Goal: Check status: Check status

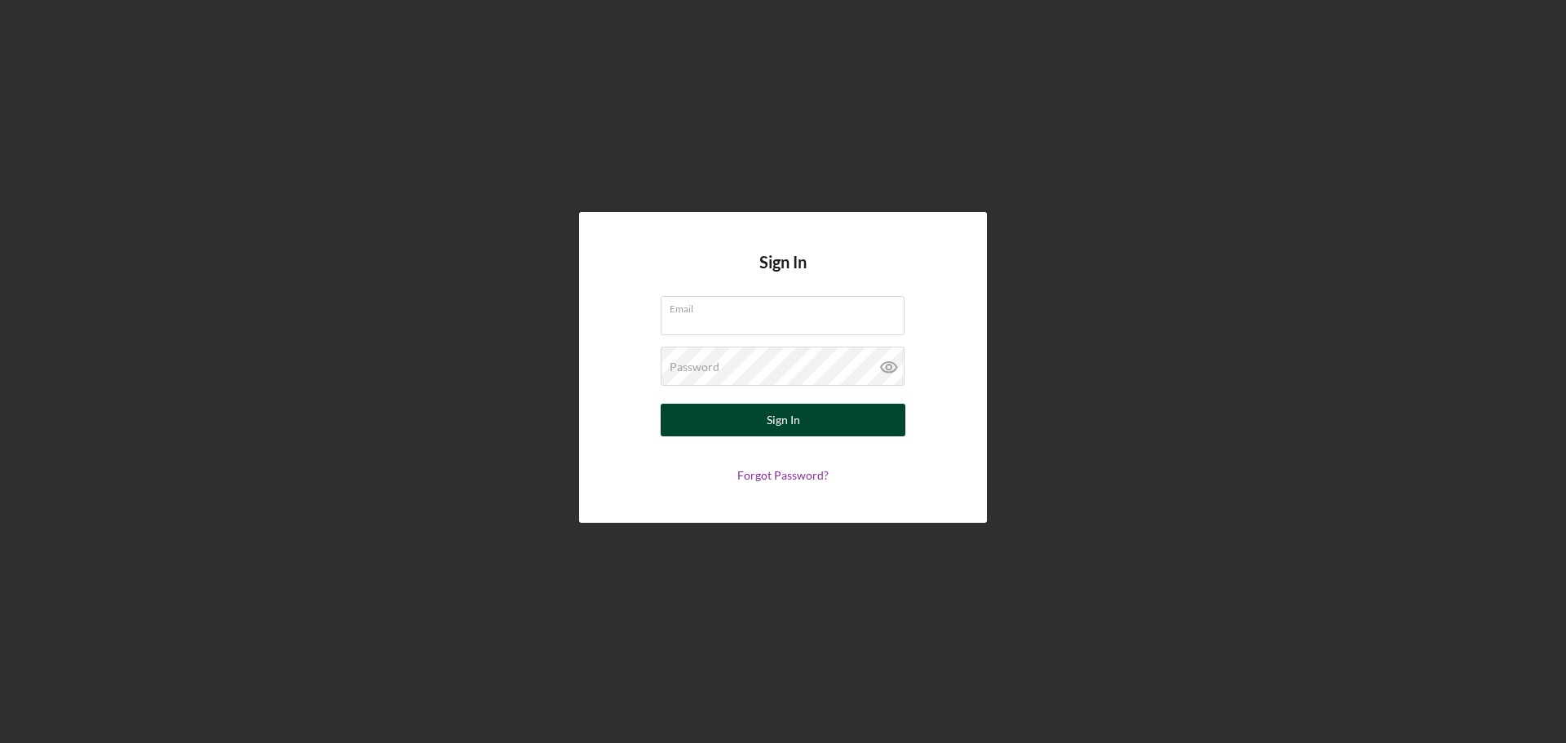
type input "[PERSON_NAME][EMAIL_ADDRESS][DOMAIN_NAME]"
click at [793, 418] on div "Sign In" at bounding box center [783, 420] width 33 height 33
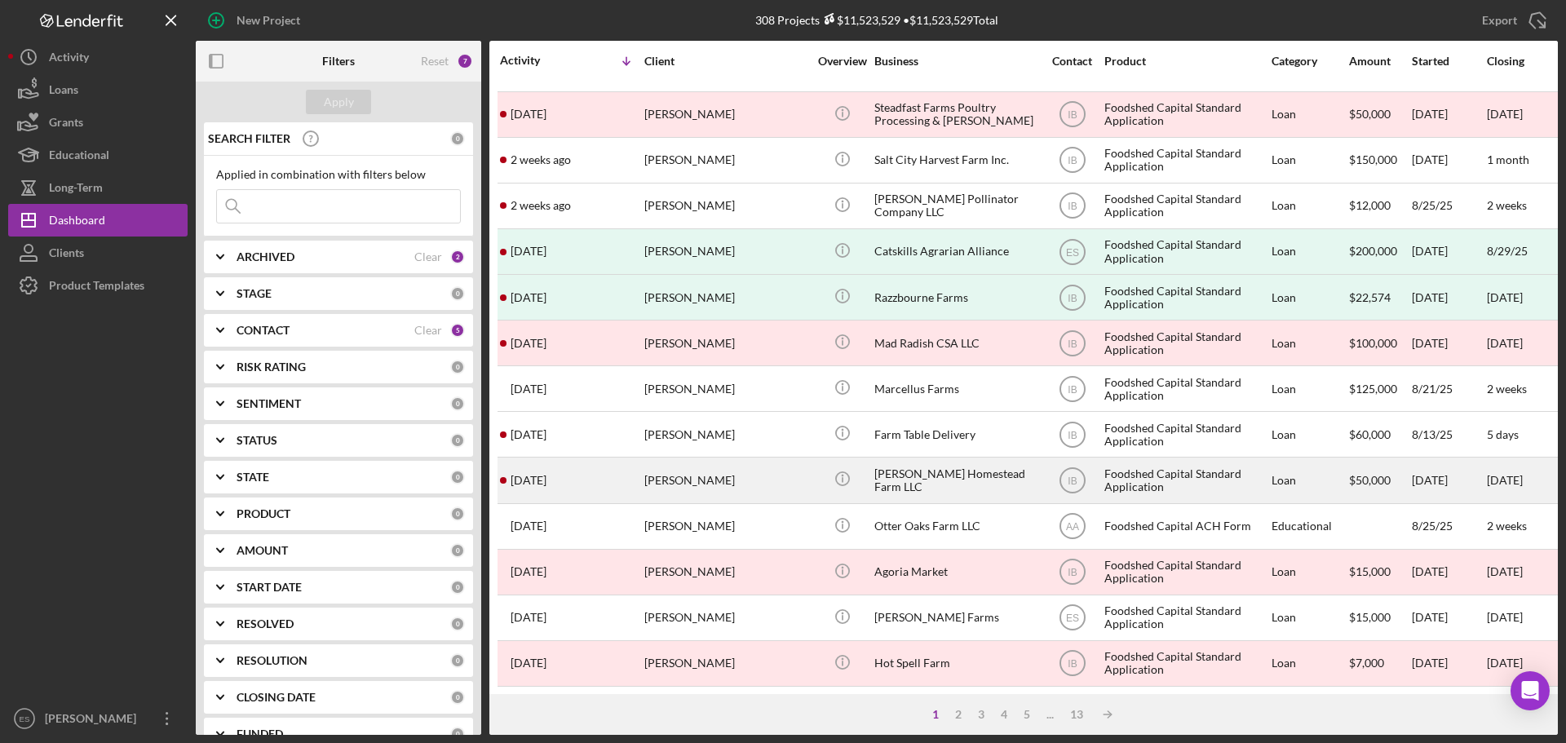
scroll to position [163, 0]
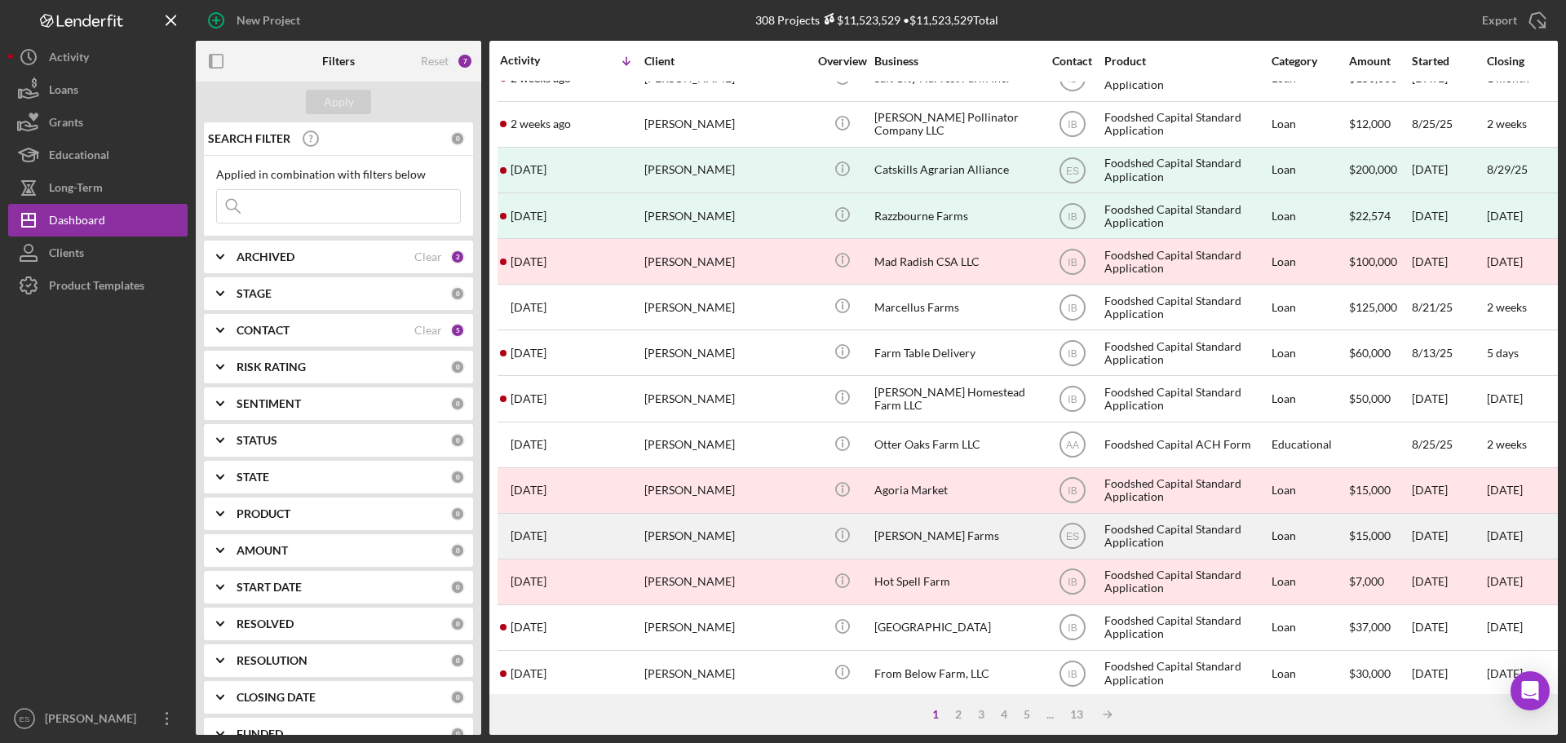
click at [763, 532] on div "[PERSON_NAME]" at bounding box center [725, 536] width 163 height 43
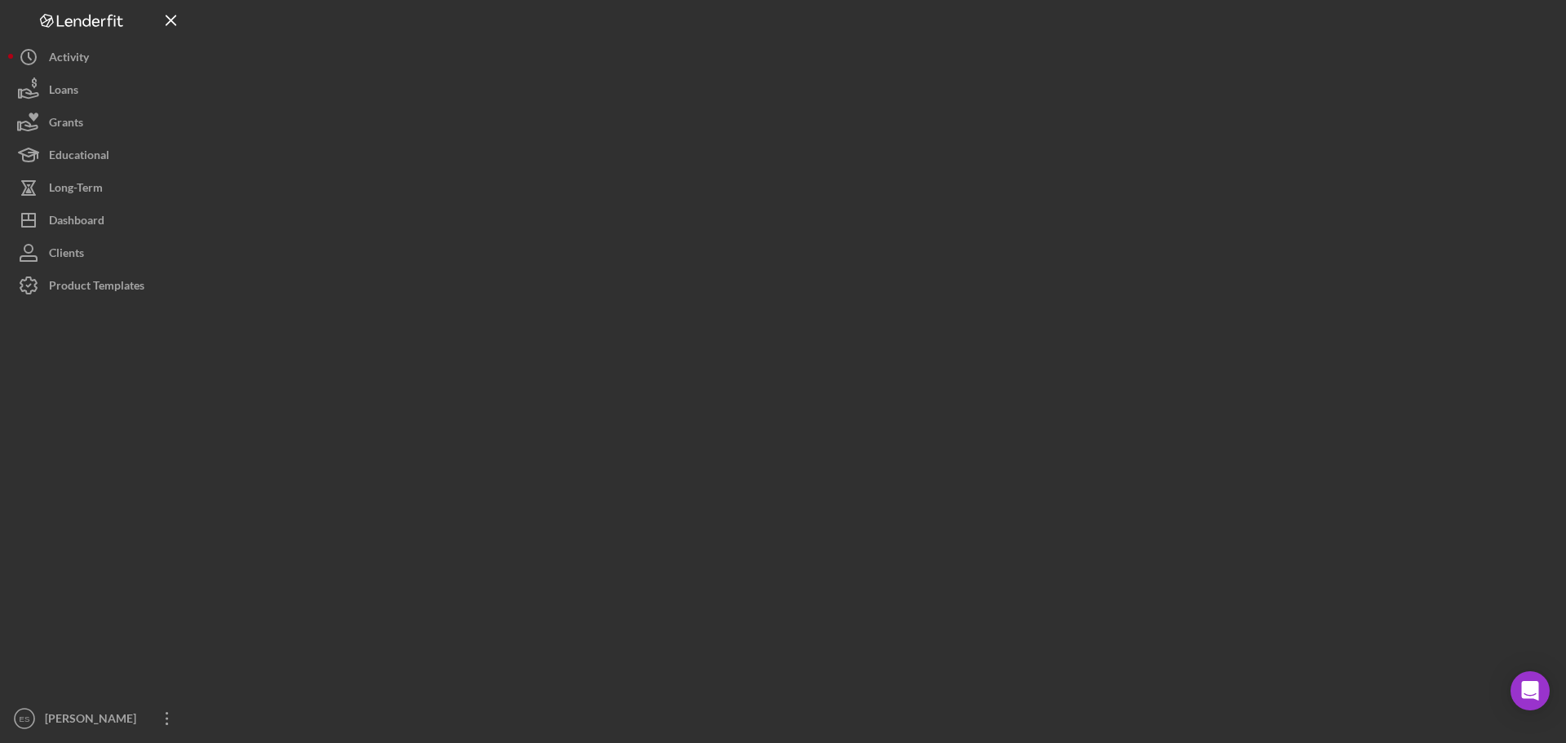
click at [763, 532] on div at bounding box center [877, 367] width 1362 height 735
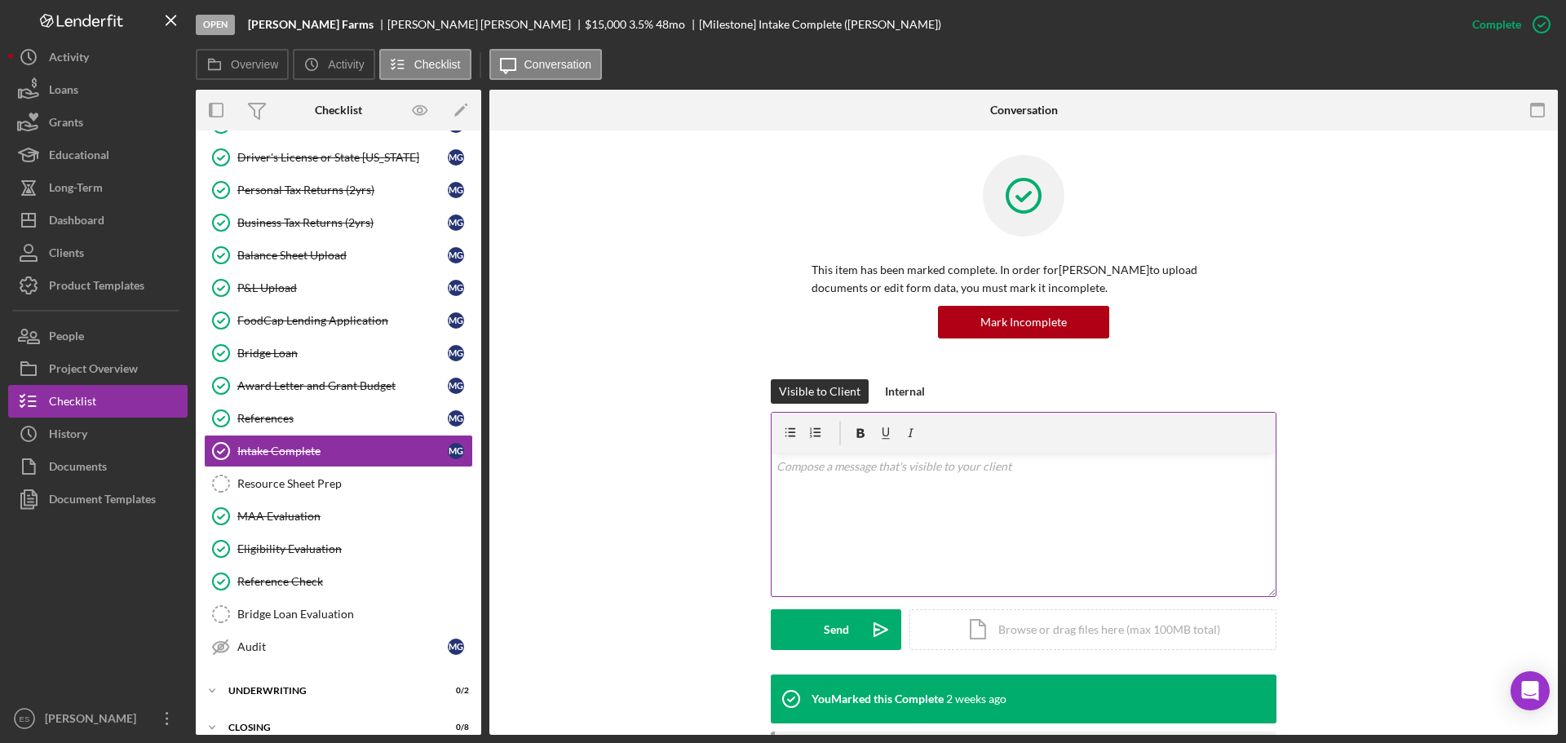
scroll to position [147, 0]
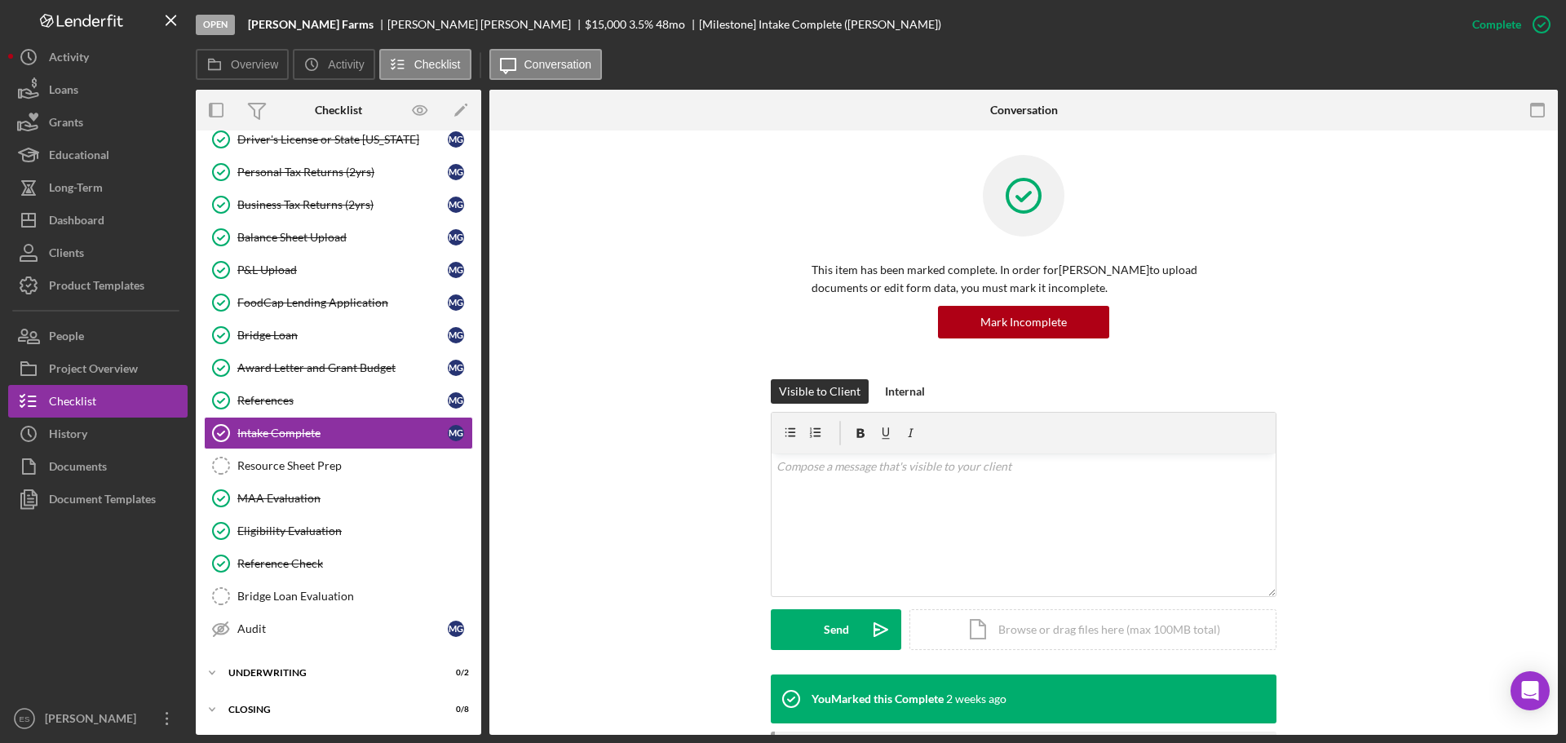
click at [627, 326] on div "This item has been marked complete. In order for [PERSON_NAME] to upload docume…" at bounding box center [1023, 267] width 1019 height 224
click at [323, 170] on div "Personal Tax Returns (2yrs)" at bounding box center [342, 172] width 210 height 13
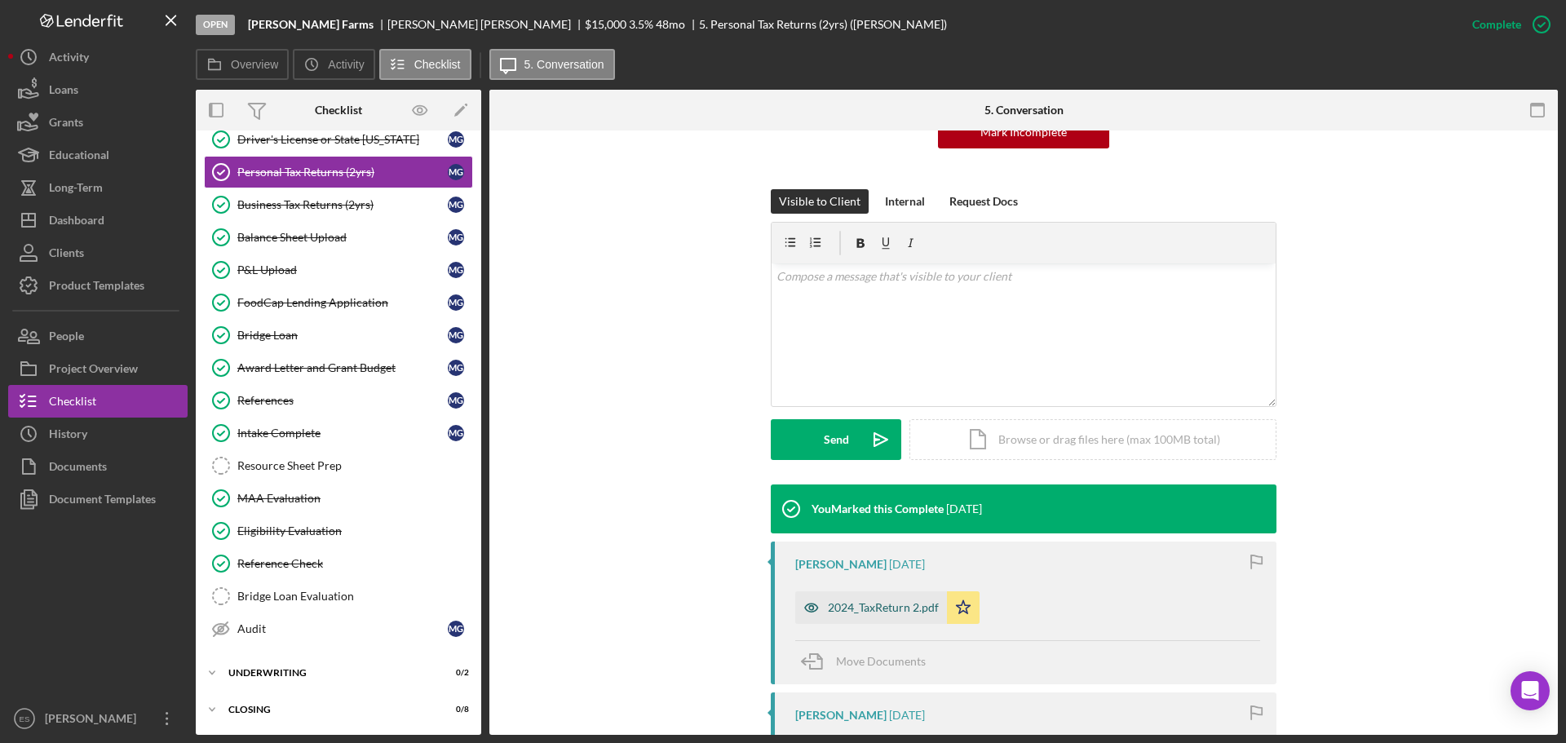
scroll to position [245, 0]
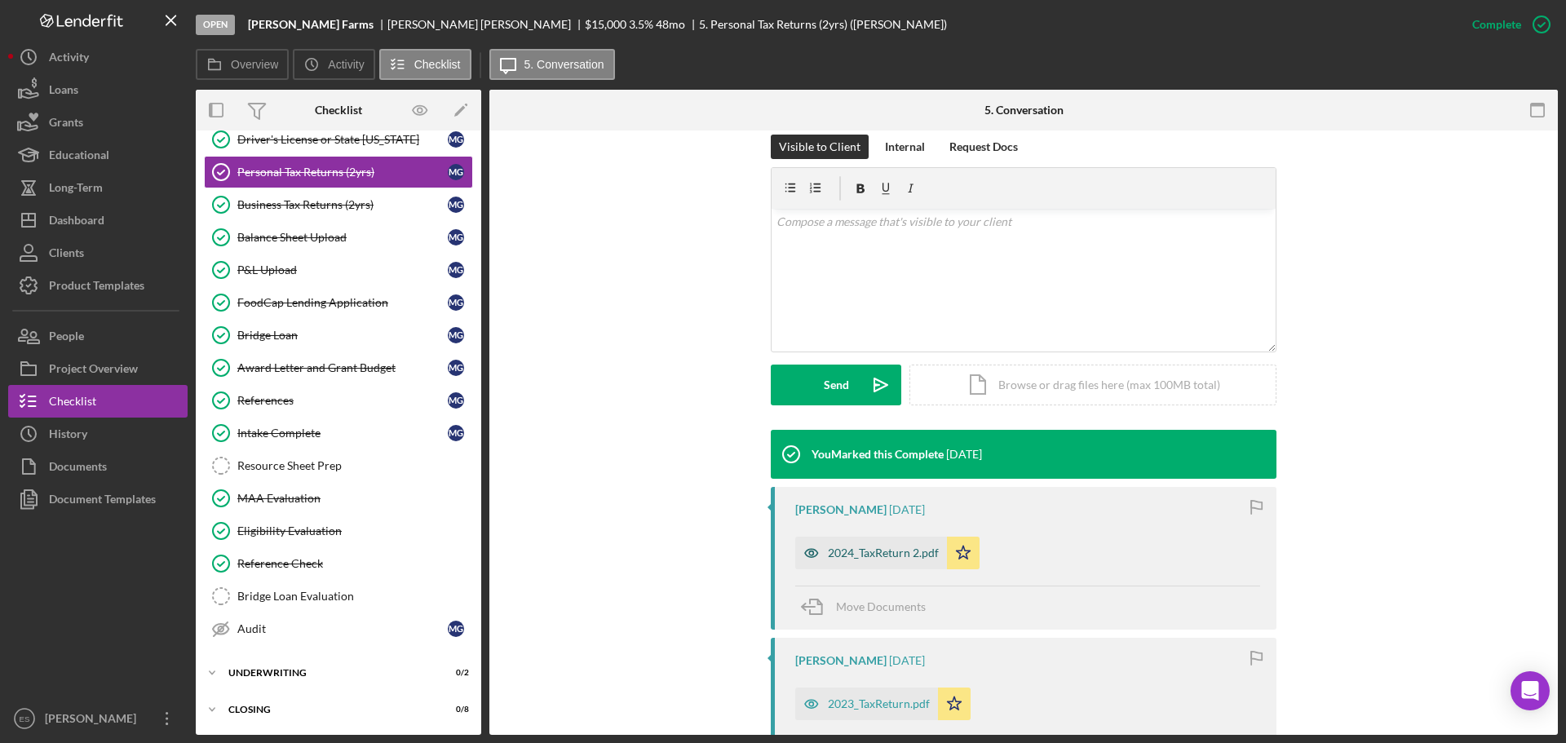
click at [873, 550] on div "2024_TaxReturn 2.pdf" at bounding box center [883, 552] width 111 height 13
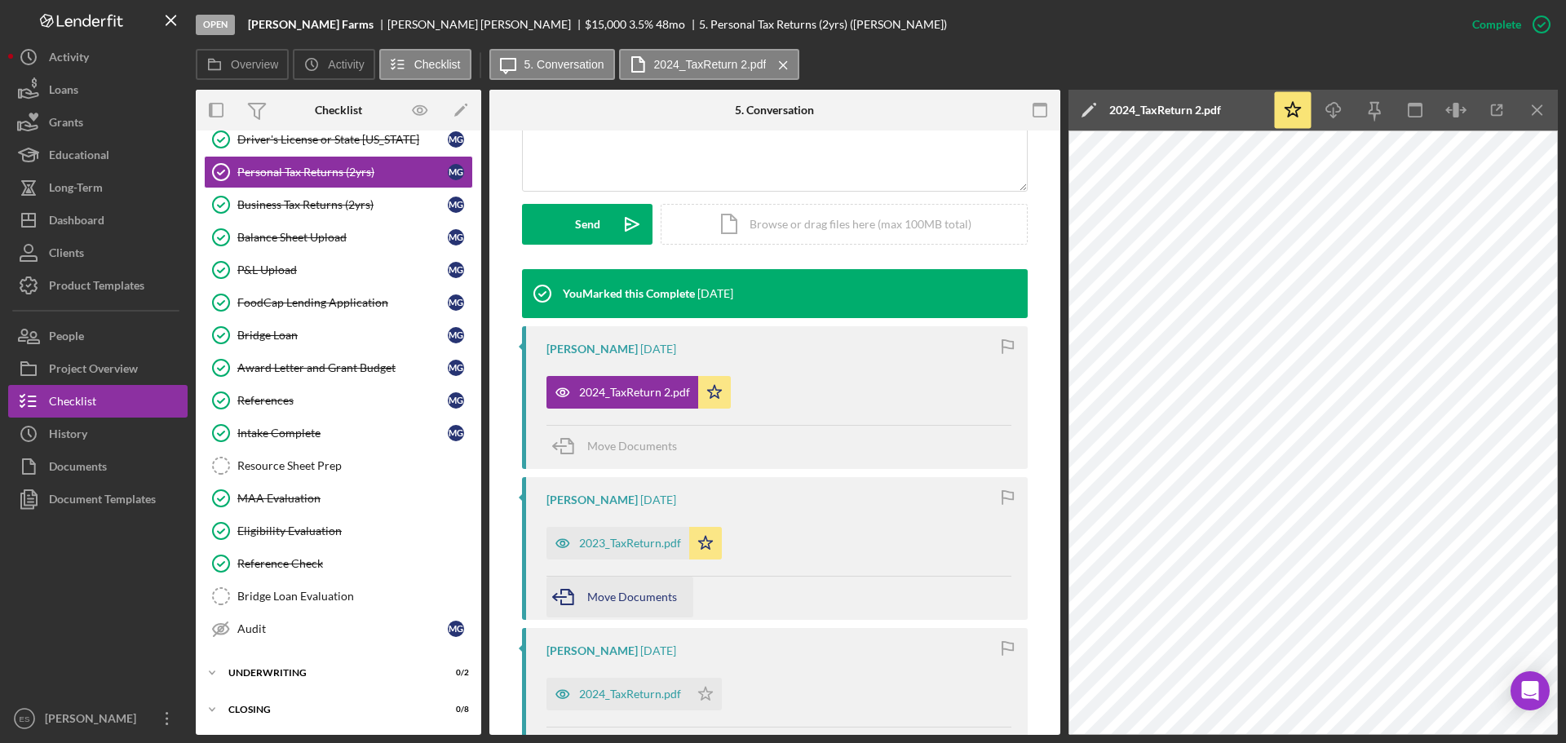
scroll to position [408, 0]
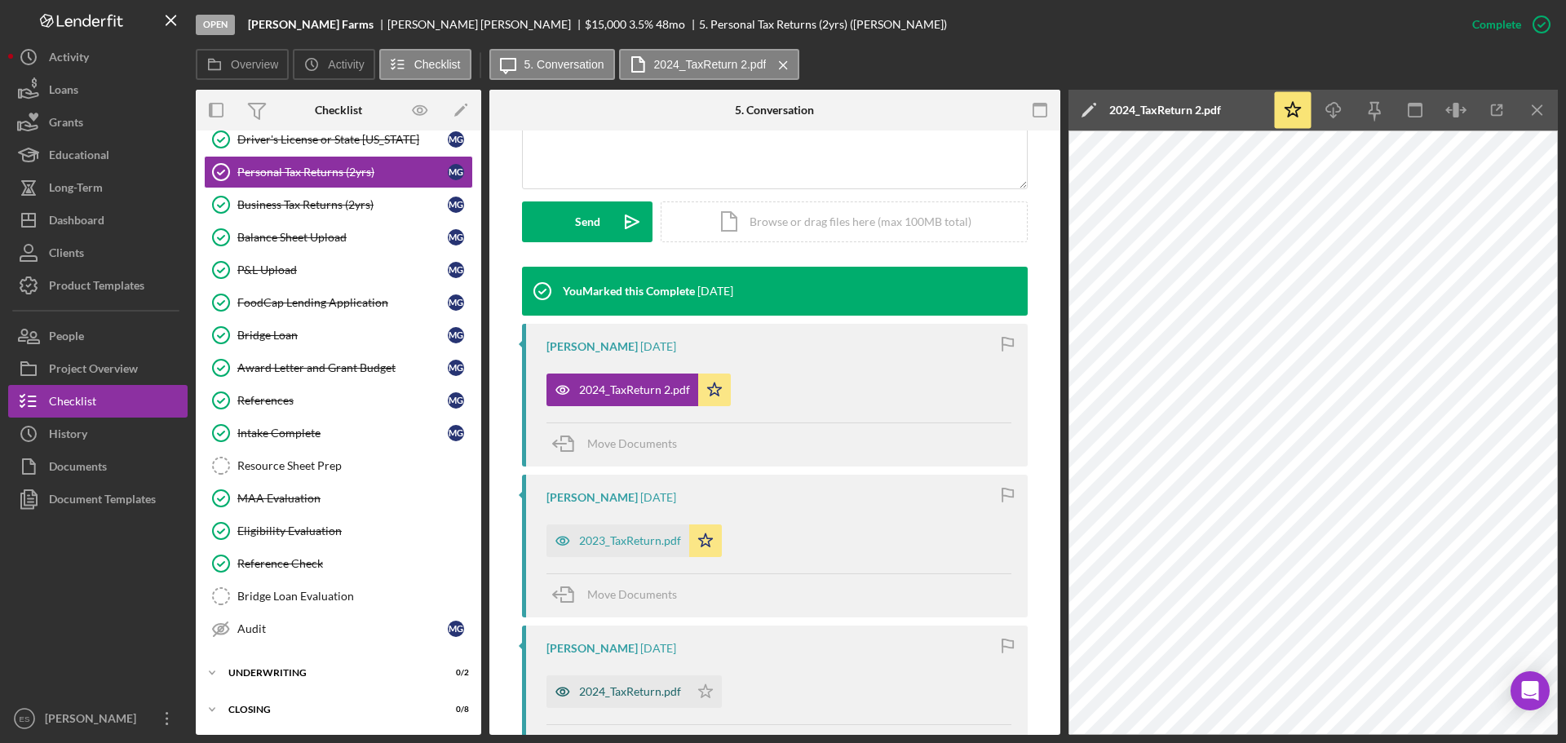
click at [634, 691] on div "2024_TaxReturn.pdf" at bounding box center [630, 691] width 102 height 13
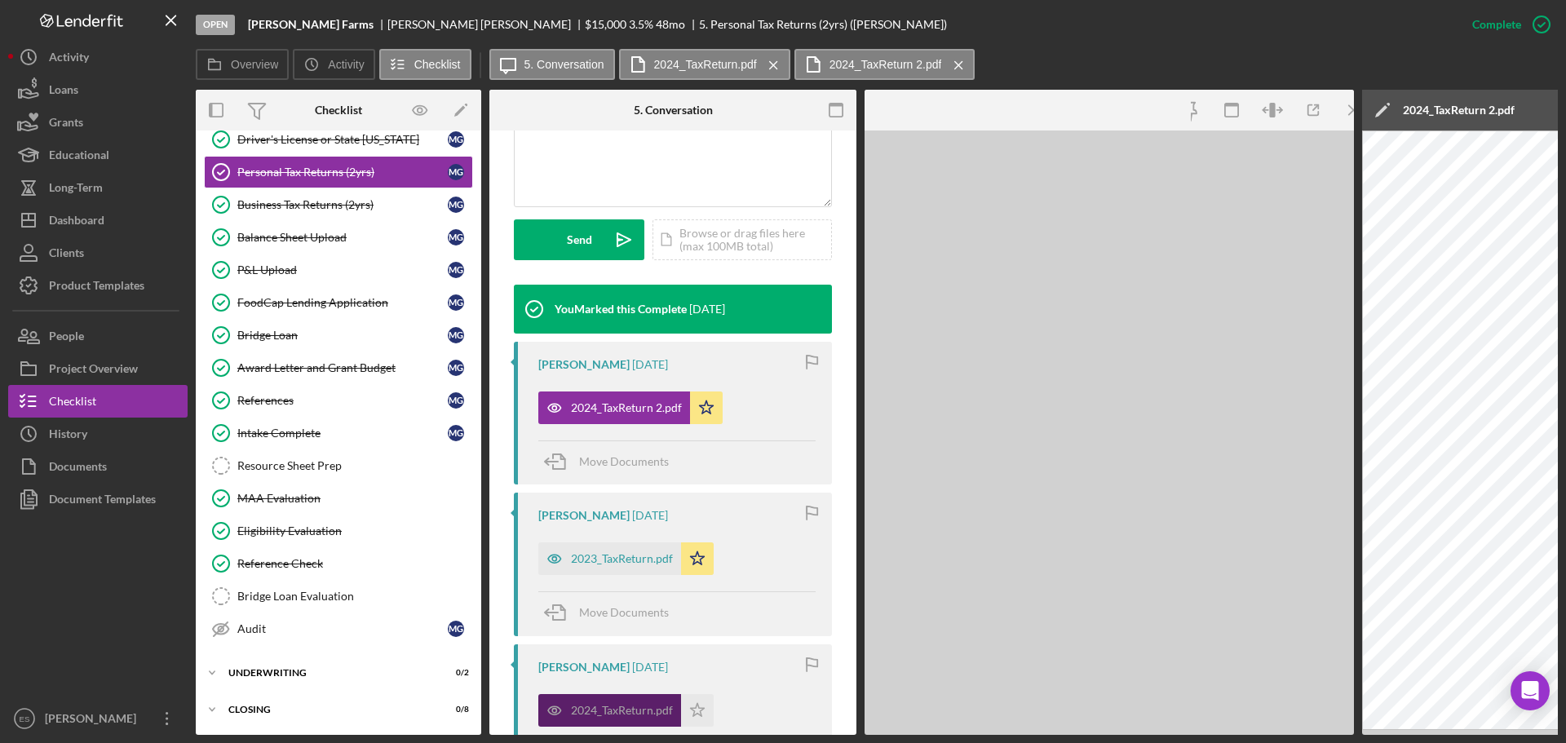
scroll to position [426, 0]
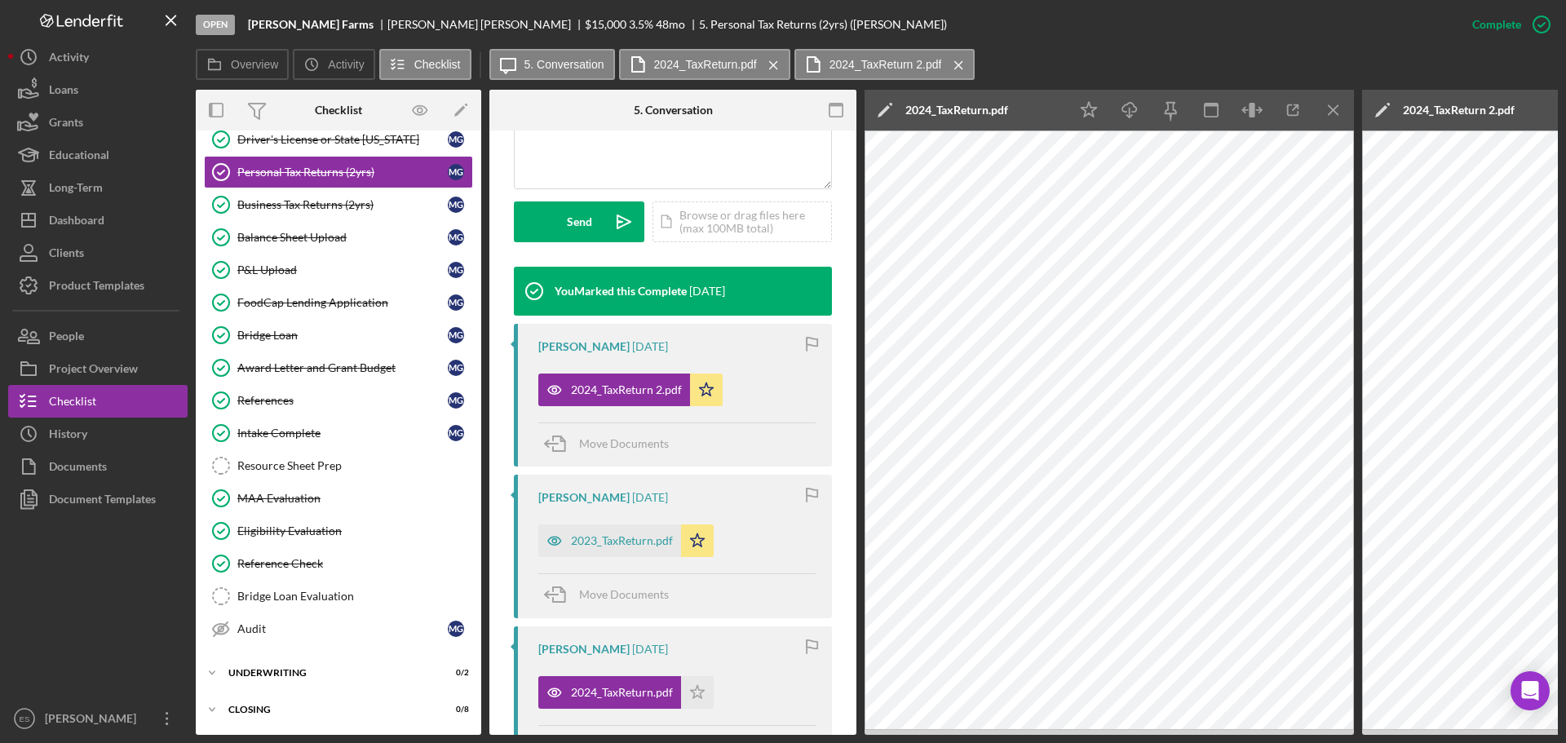
click at [1459, 108] on div "2024_TaxReturn 2.pdf" at bounding box center [1459, 110] width 112 height 13
click at [1327, 108] on icon "Icon/Menu Close" at bounding box center [1333, 110] width 37 height 37
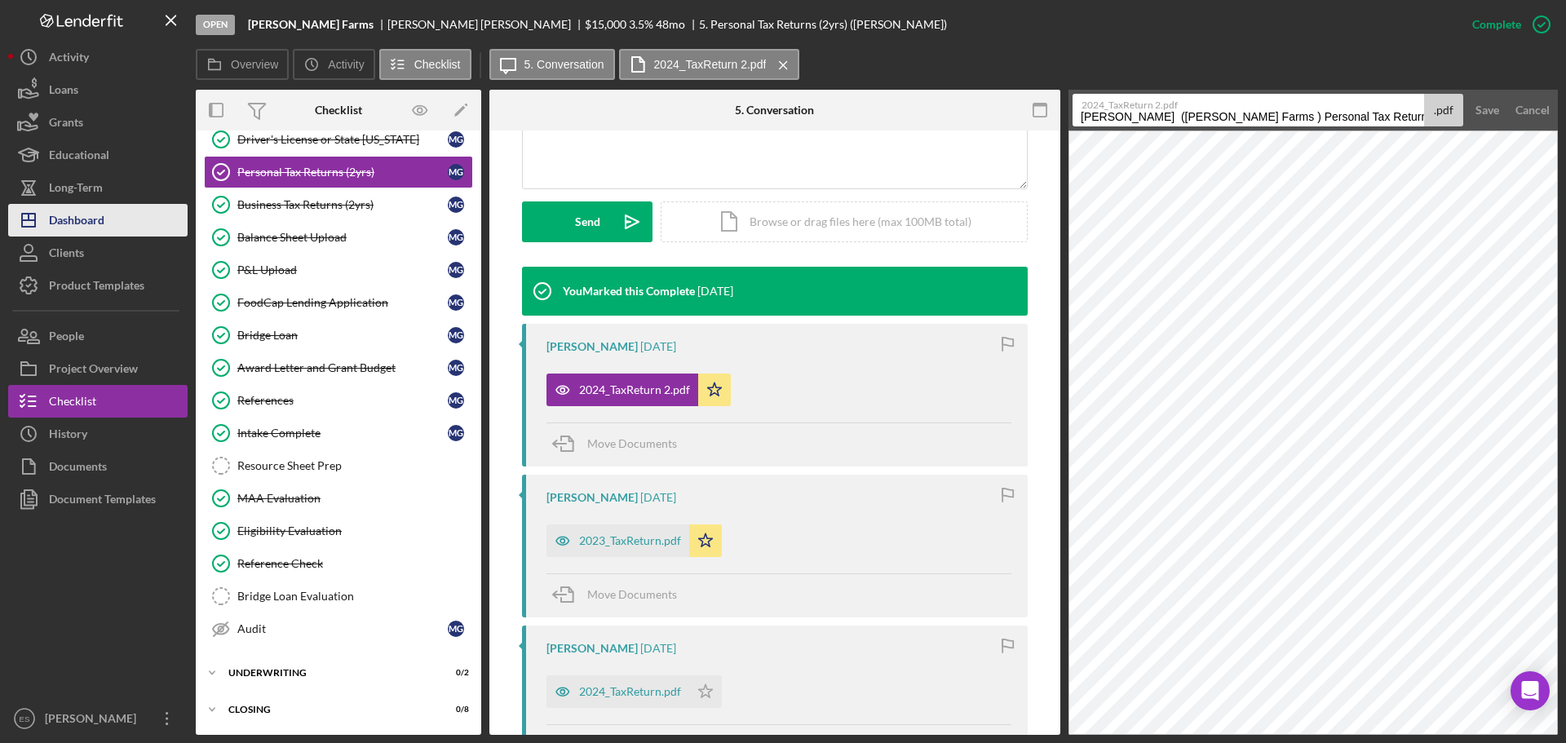
click at [98, 228] on div "Dashboard" at bounding box center [76, 222] width 55 height 37
